Goal: Navigation & Orientation: Find specific page/section

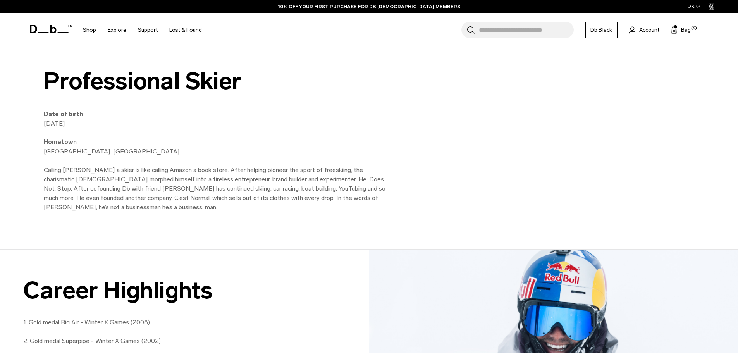
scroll to position [362, 0]
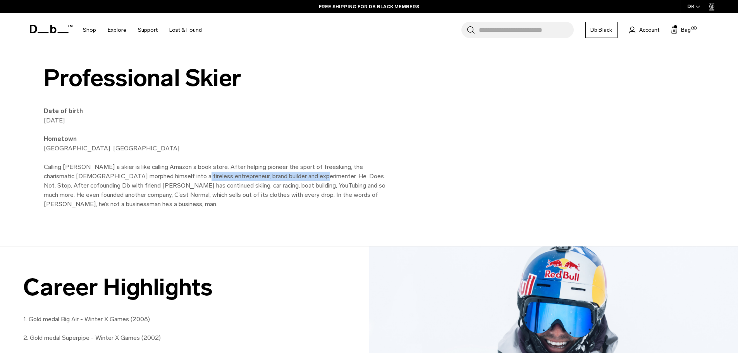
drag, startPoint x: 162, startPoint y: 177, endPoint x: 267, endPoint y: 179, distance: 104.7
click at [267, 179] on p "Date of birth 17 August 1982 Hometown Mora, Sweden Calling Jon Olsson a skier i…" at bounding box center [218, 158] width 349 height 102
drag, startPoint x: 82, startPoint y: 192, endPoint x: 118, endPoint y: 192, distance: 35.7
click at [114, 192] on p "Date of birth 17 August 1982 Hometown Mora, Sweden Calling Jon Olsson a skier i…" at bounding box center [218, 158] width 349 height 102
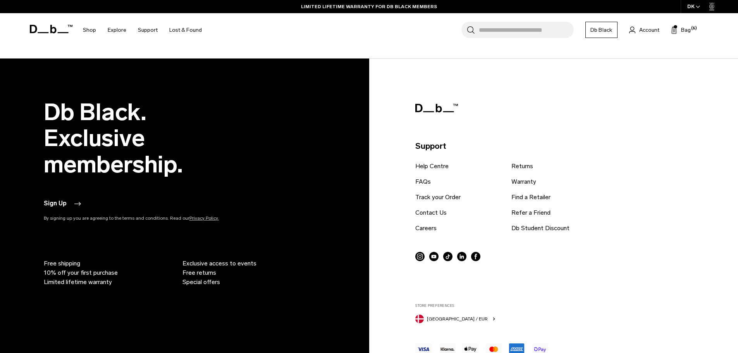
scroll to position [1525, 0]
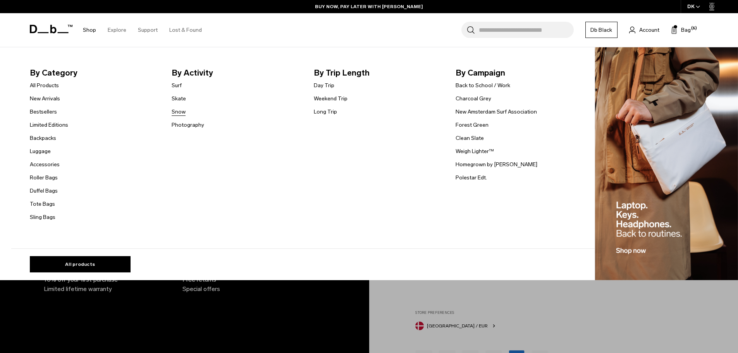
click at [182, 110] on link "Snow" at bounding box center [179, 112] width 14 height 8
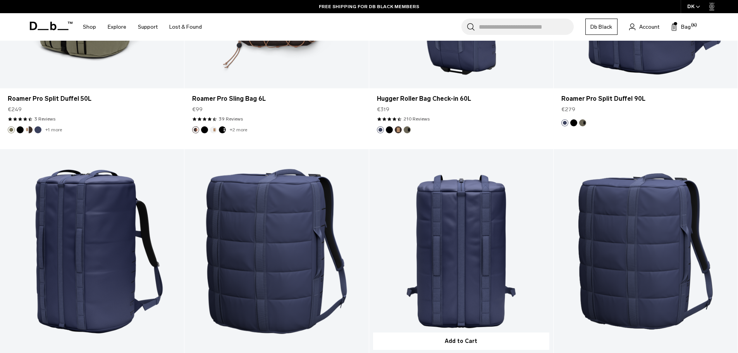
scroll to position [2532, 0]
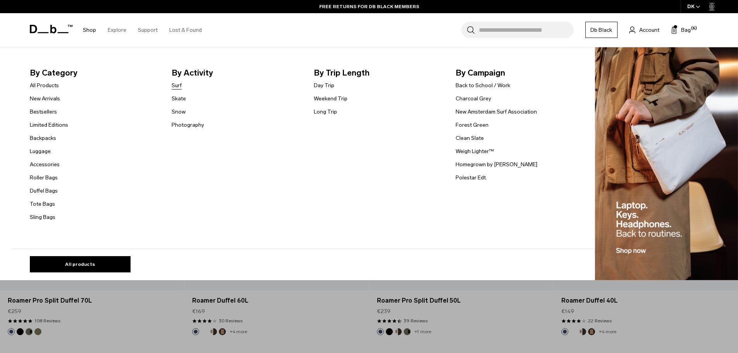
click at [180, 85] on link "Surf" at bounding box center [177, 85] width 10 height 8
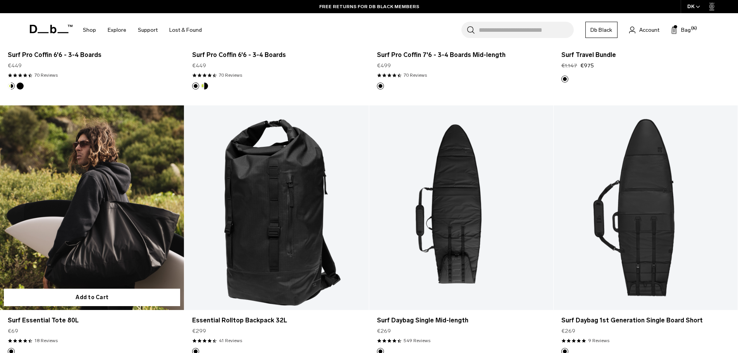
scroll to position [388, 0]
